Goal: Obtain resource: Obtain resource

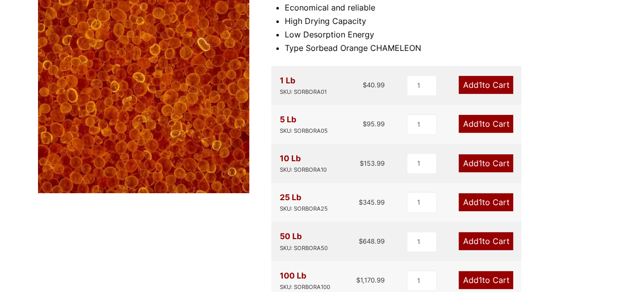
scroll to position [150, 0]
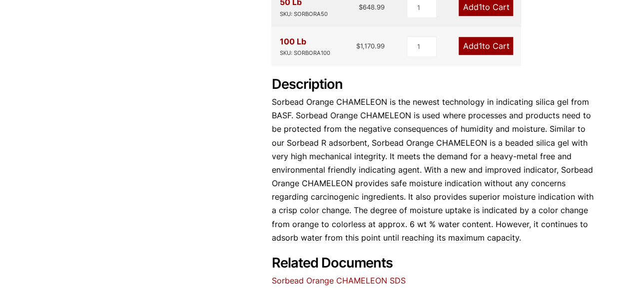
scroll to position [449, 0]
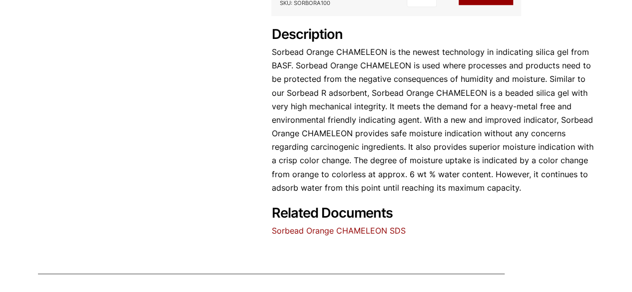
click at [321, 229] on link "Sorbead Orange CHAMELEON SDS" at bounding box center [338, 231] width 134 height 10
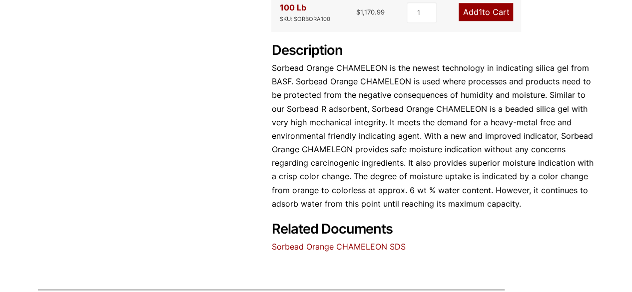
scroll to position [449, 0]
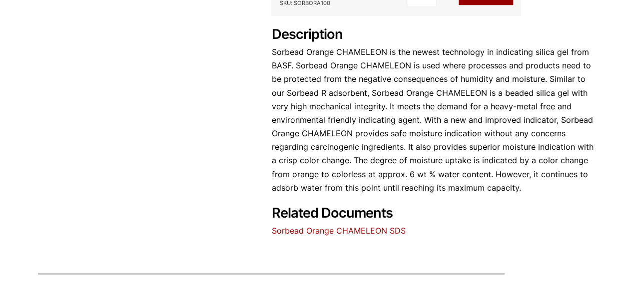
click at [342, 234] on link "Sorbead Orange CHAMELEON SDS" at bounding box center [338, 231] width 134 height 10
